Goal: Navigation & Orientation: Find specific page/section

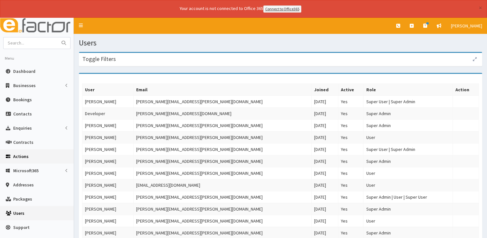
click at [18, 153] on span "Actions" at bounding box center [20, 156] width 15 height 6
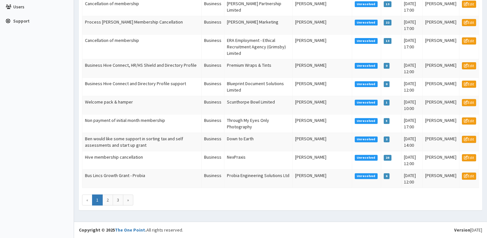
scroll to position [271, 0]
click at [106, 205] on link "2" at bounding box center [107, 199] width 11 height 11
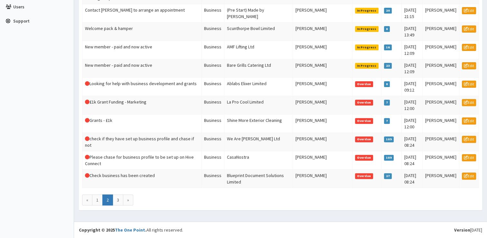
scroll to position [266, 0]
click at [116, 205] on link "3" at bounding box center [118, 199] width 11 height 11
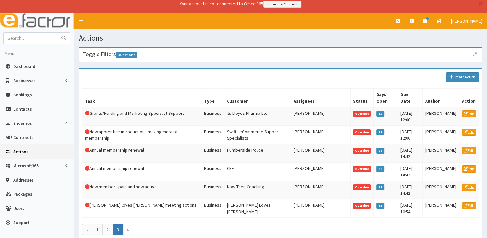
scroll to position [5, 0]
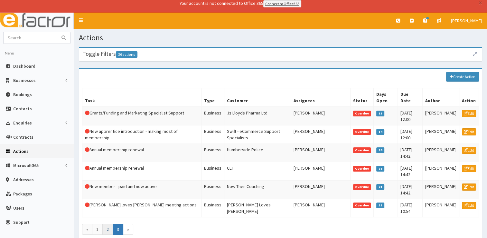
click at [109, 228] on link "2" at bounding box center [107, 229] width 11 height 11
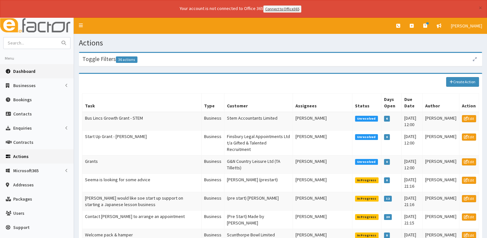
click at [13, 72] on span "Dashboard" at bounding box center [24, 71] width 22 height 6
